Goal: Task Accomplishment & Management: Use online tool/utility

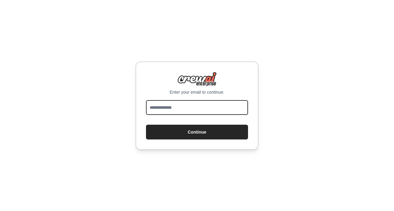
click at [188, 104] on input "email" at bounding box center [197, 107] width 102 height 15
type input "**********"
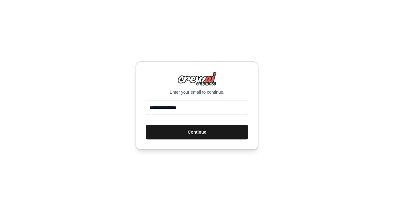
click at [177, 132] on button "Continue" at bounding box center [197, 132] width 102 height 15
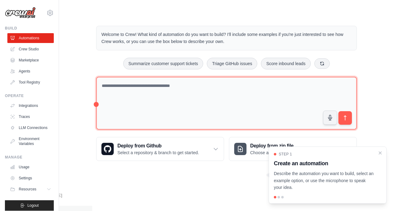
click at [185, 89] on textarea at bounding box center [226, 103] width 260 height 53
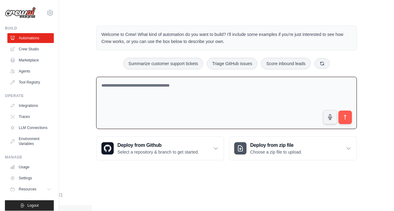
click at [199, 86] on textarea at bounding box center [226, 103] width 260 height 52
click at [127, 146] on h3 "Deploy from Github" at bounding box center [157, 145] width 81 height 7
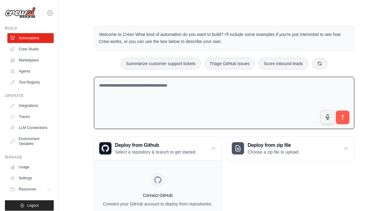
click at [47, 12] on icon at bounding box center [49, 12] width 7 height 7
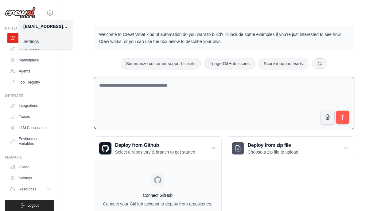
scroll to position [10, 0]
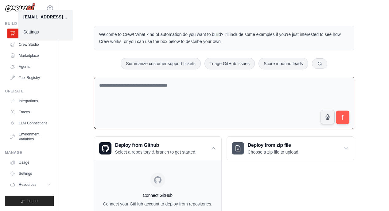
click at [30, 33] on link "Settings" at bounding box center [45, 31] width 54 height 11
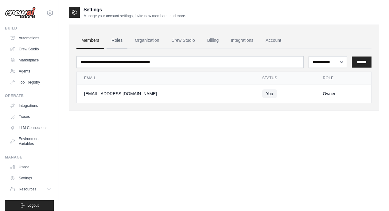
click at [117, 42] on link "Roles" at bounding box center [117, 40] width 21 height 17
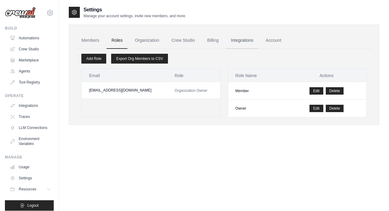
click at [250, 40] on link "Integrations" at bounding box center [242, 40] width 32 height 17
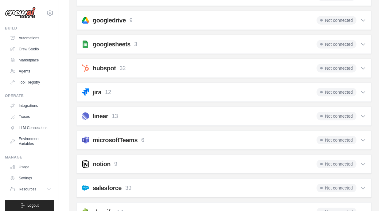
scroll to position [365, 0]
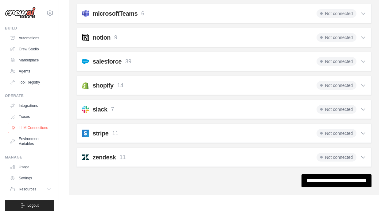
click at [25, 124] on link "LLM Connections" at bounding box center [31, 128] width 46 height 10
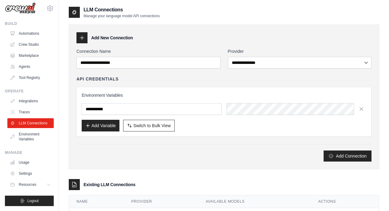
scroll to position [29, 0]
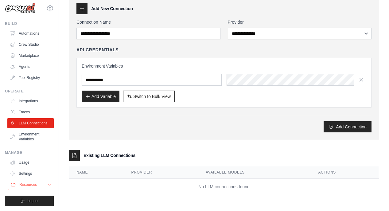
click at [34, 184] on span "Resources" at bounding box center [27, 184] width 17 height 5
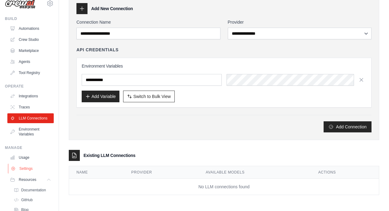
click at [26, 173] on link "Settings" at bounding box center [31, 169] width 46 height 10
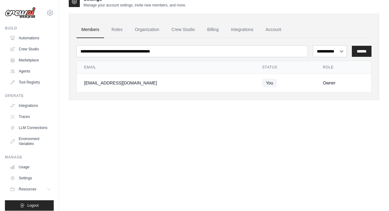
scroll to position [12, 0]
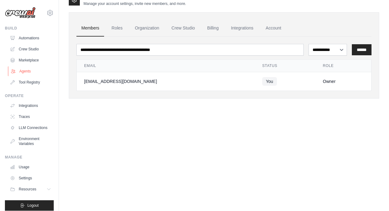
click at [27, 76] on link "Agents" at bounding box center [31, 71] width 46 height 10
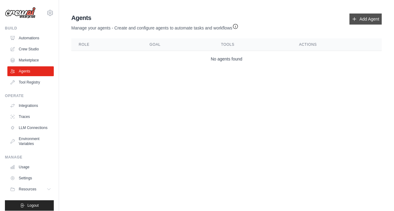
click at [359, 17] on link "Add Agent" at bounding box center [365, 19] width 32 height 11
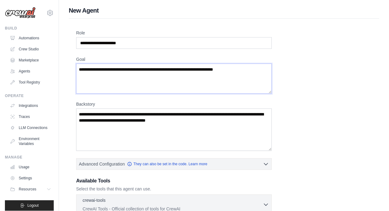
click at [127, 73] on textarea "Goal" at bounding box center [174, 79] width 196 height 30
click at [29, 49] on link "Crew Studio" at bounding box center [31, 49] width 46 height 10
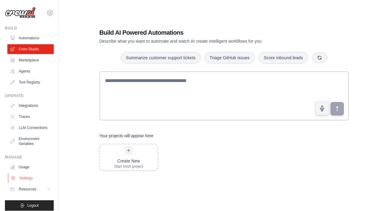
click at [29, 183] on link "Settings" at bounding box center [31, 178] width 46 height 10
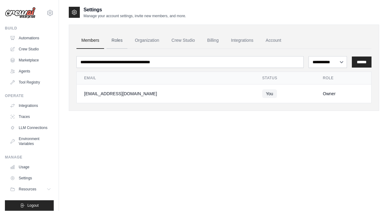
click at [119, 39] on link "Roles" at bounding box center [117, 40] width 21 height 17
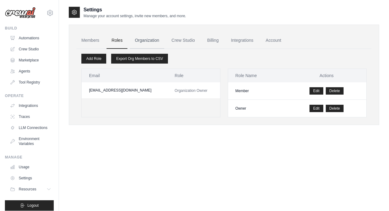
click at [146, 41] on link "Organization" at bounding box center [147, 40] width 34 height 17
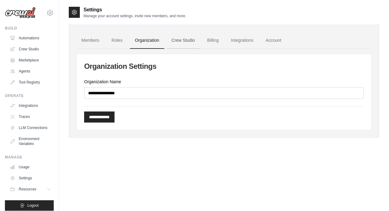
click at [196, 37] on link "Crew Studio" at bounding box center [183, 40] width 33 height 17
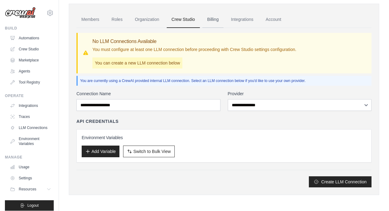
click at [220, 20] on link "Billing" at bounding box center [212, 19] width 21 height 17
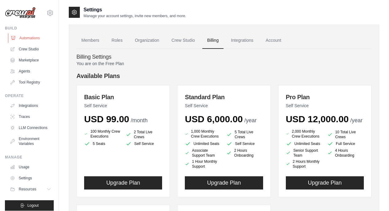
click at [25, 36] on link "Automations" at bounding box center [31, 38] width 46 height 10
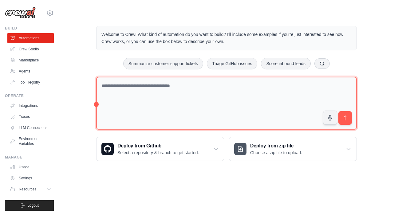
click at [183, 101] on textarea at bounding box center [226, 103] width 260 height 53
click at [221, 89] on textarea at bounding box center [226, 103] width 260 height 53
paste textarea "**********"
type textarea "**********"
